Goal: Find specific page/section: Find specific page/section

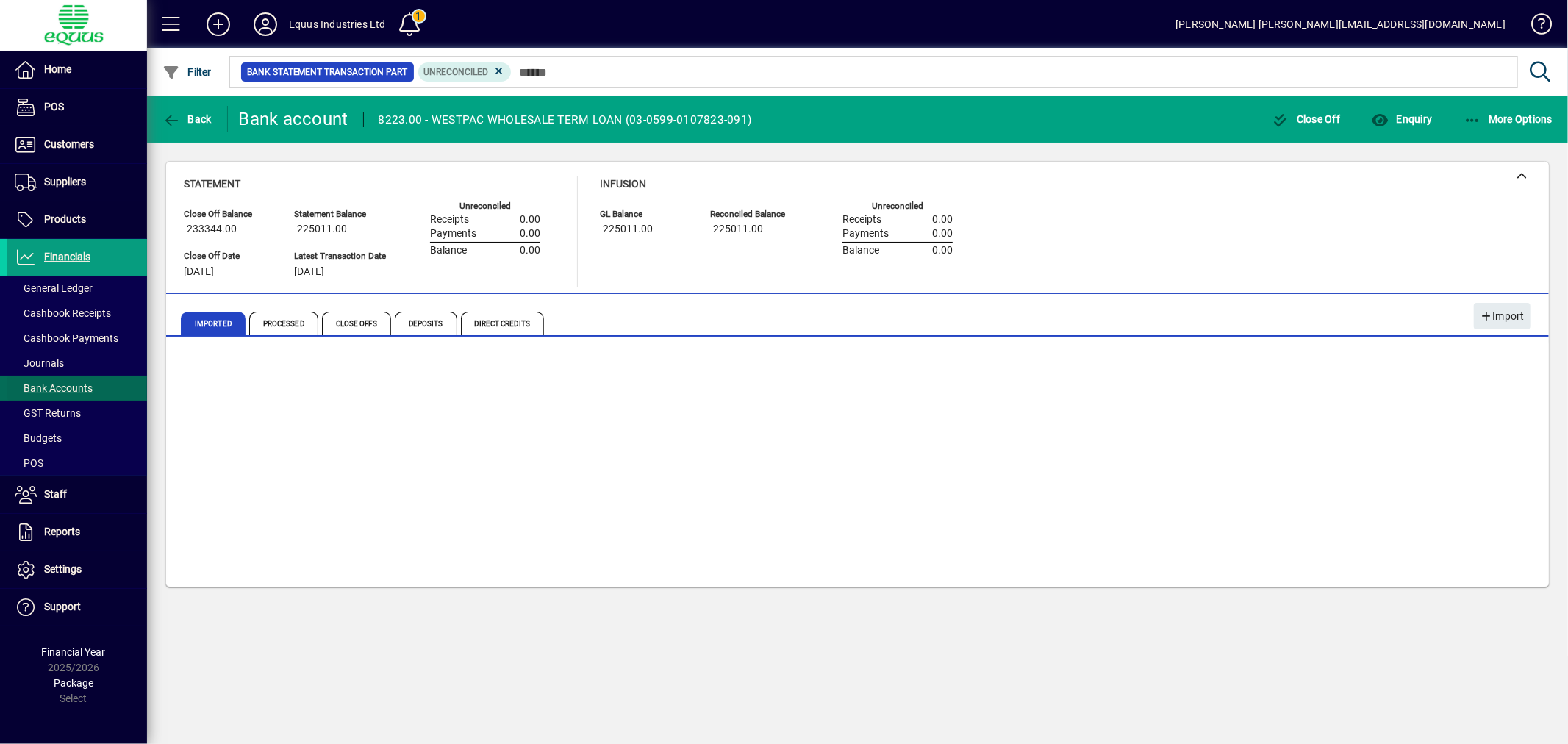
click at [60, 384] on span "Bank Accounts" at bounding box center [54, 388] width 78 height 12
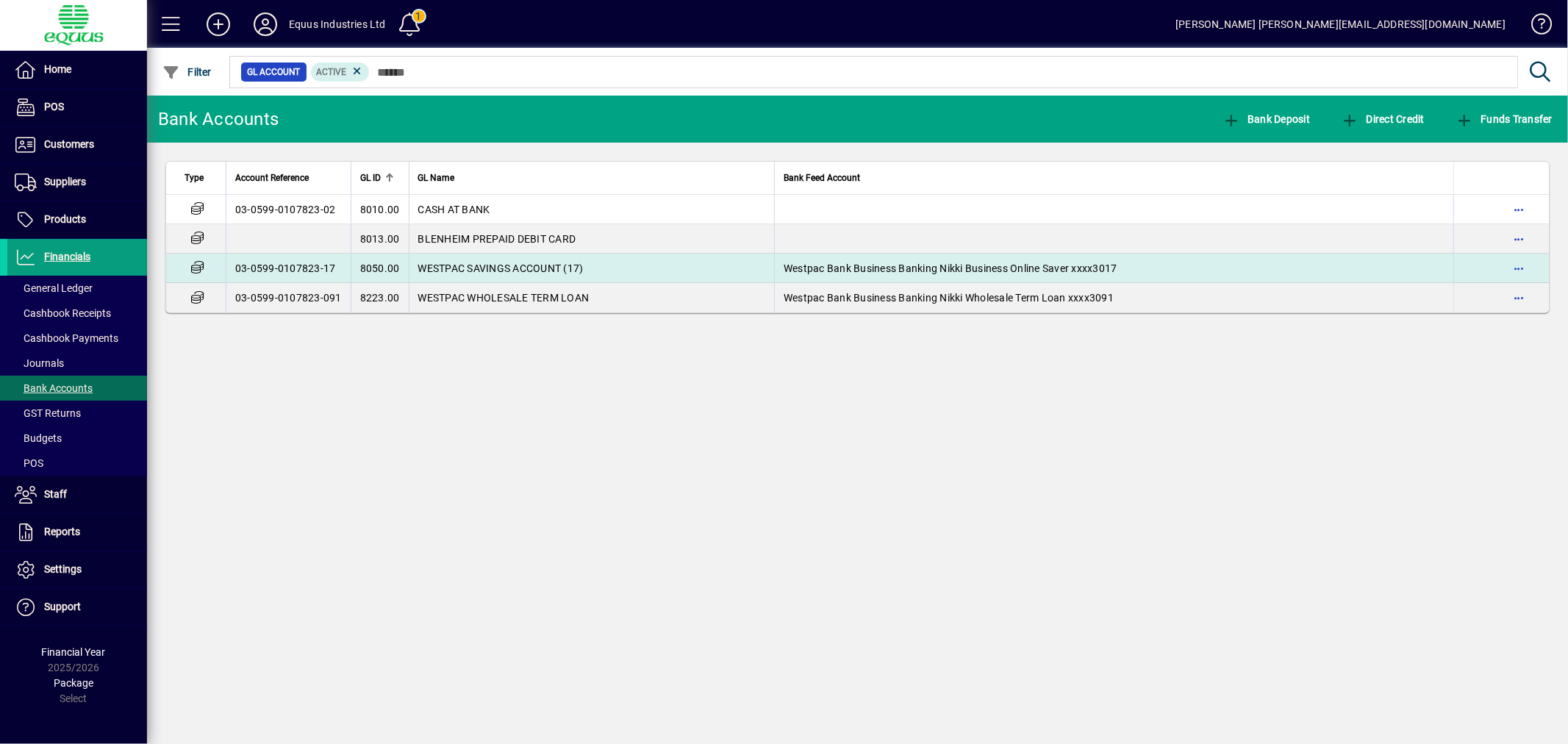
click at [548, 262] on span "WESTPAC SAVINGS ACCOUNT (17)" at bounding box center [501, 268] width 165 height 12
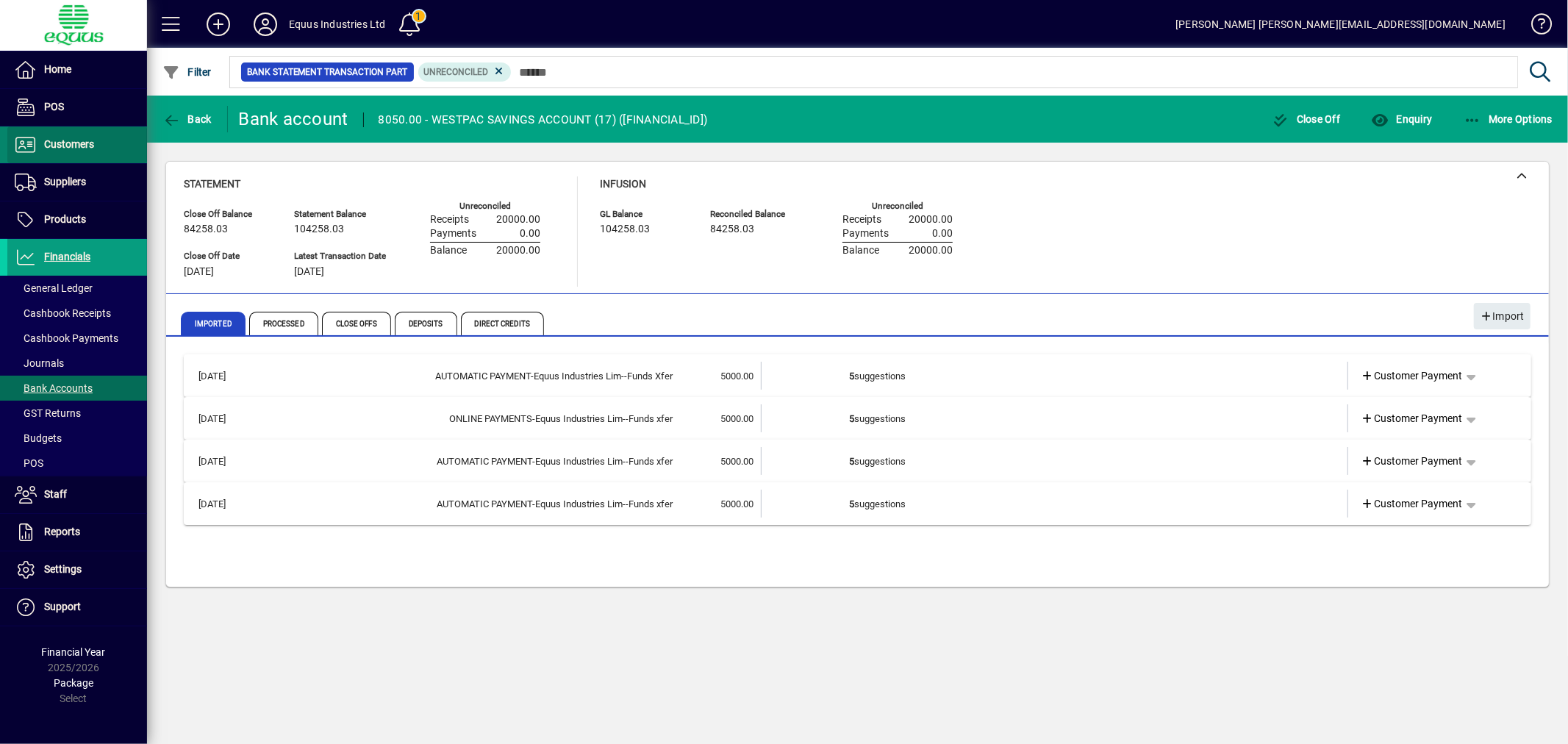
click at [63, 149] on span "Customers" at bounding box center [70, 144] width 50 height 12
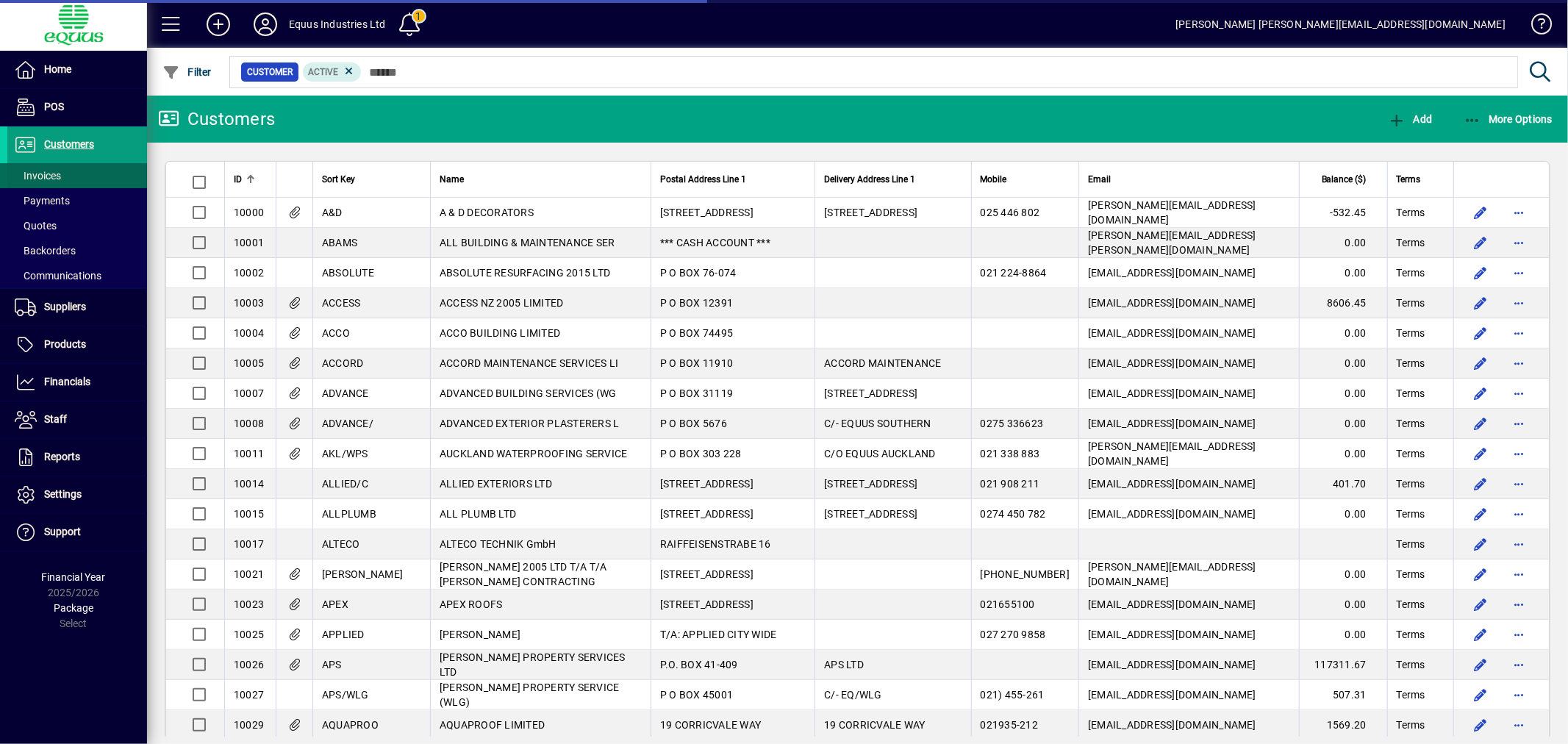
click at [40, 174] on span "Invoices" at bounding box center [38, 176] width 46 height 12
